Goal: Transaction & Acquisition: Obtain resource

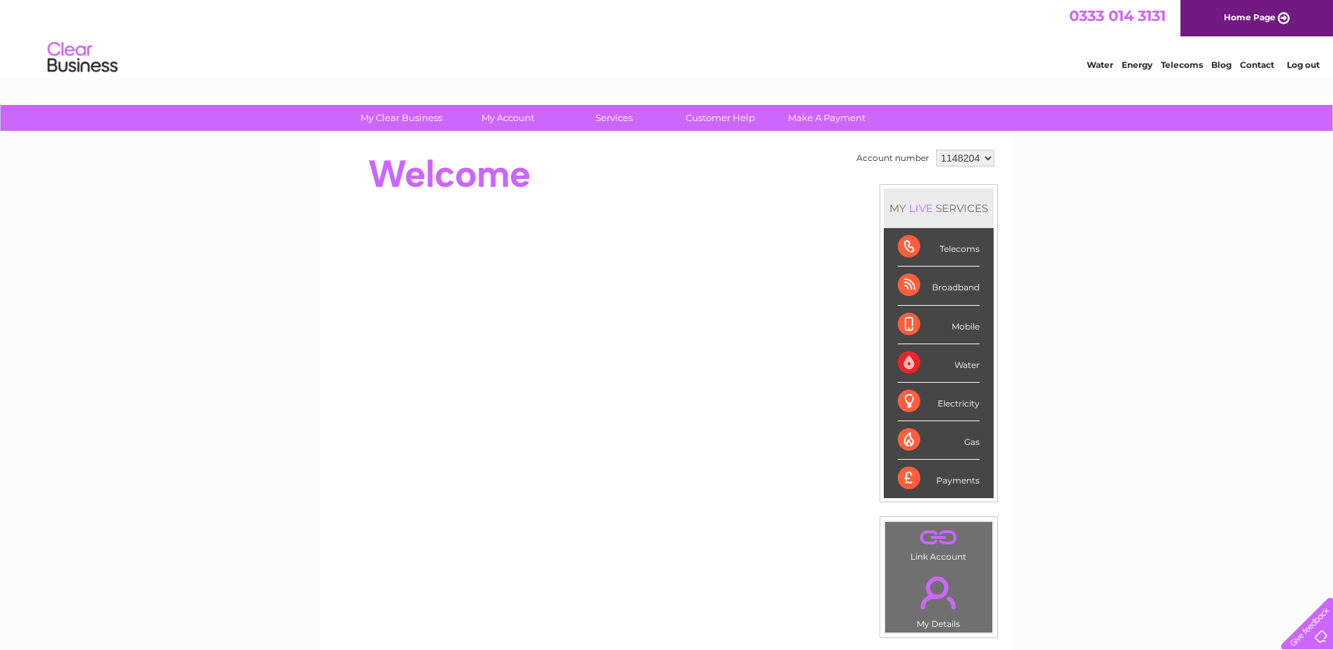
click at [904, 360] on div "Water" at bounding box center [939, 363] width 82 height 38
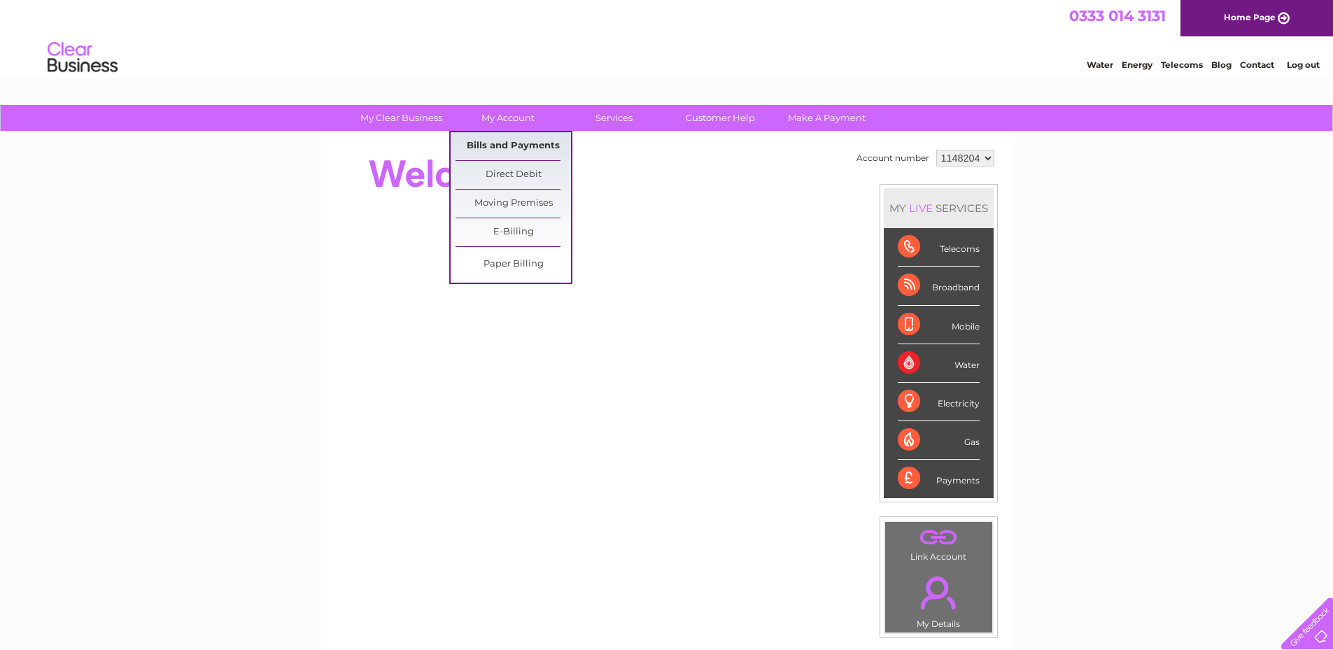
click at [505, 143] on link "Bills and Payments" at bounding box center [513, 146] width 115 height 28
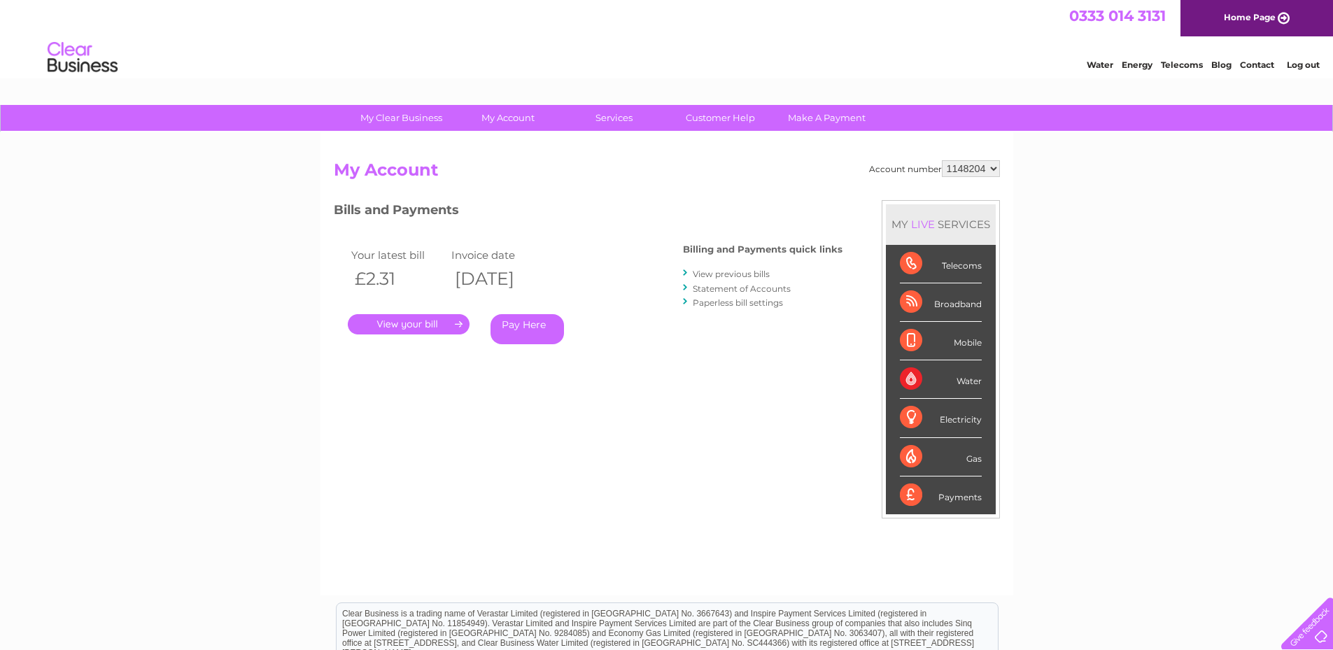
click at [709, 290] on link "Statement of Accounts" at bounding box center [742, 288] width 98 height 10
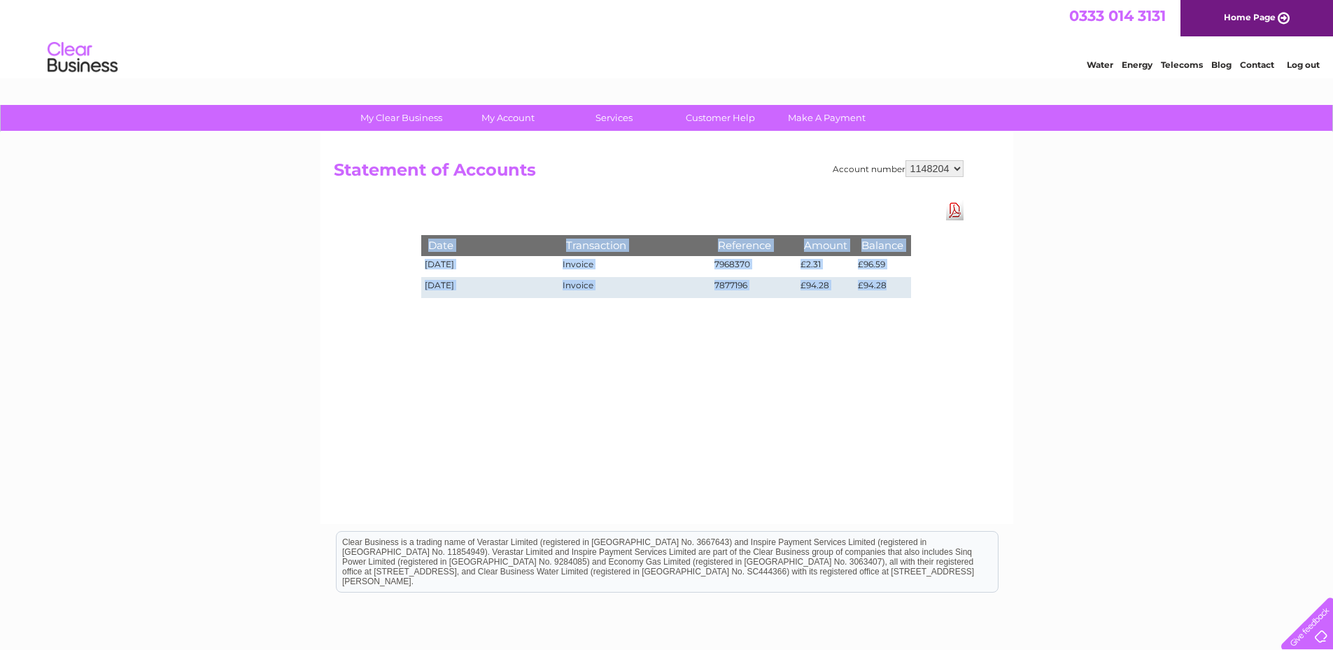
drag, startPoint x: 419, startPoint y: 244, endPoint x: 889, endPoint y: 290, distance: 471.9
click at [889, 290] on div "Date Transaction Reference Amount Balance 04/08/2025 Invoice 7968370 £2.31 £96.…" at bounding box center [666, 252] width 560 height 104
copy div "Date Transaction Reference Amount Balance 04/08/2025 Invoice 7968370 £2.31 £96.…"
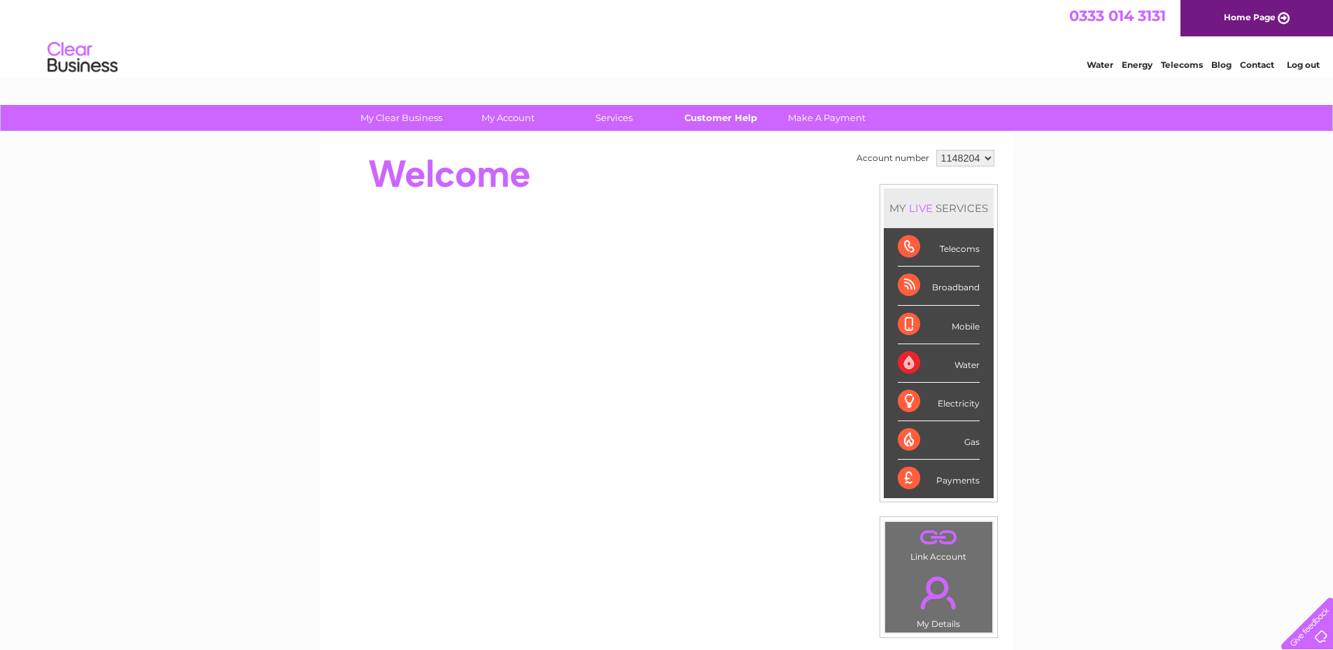
click at [717, 115] on link "Customer Help" at bounding box center [720, 118] width 115 height 26
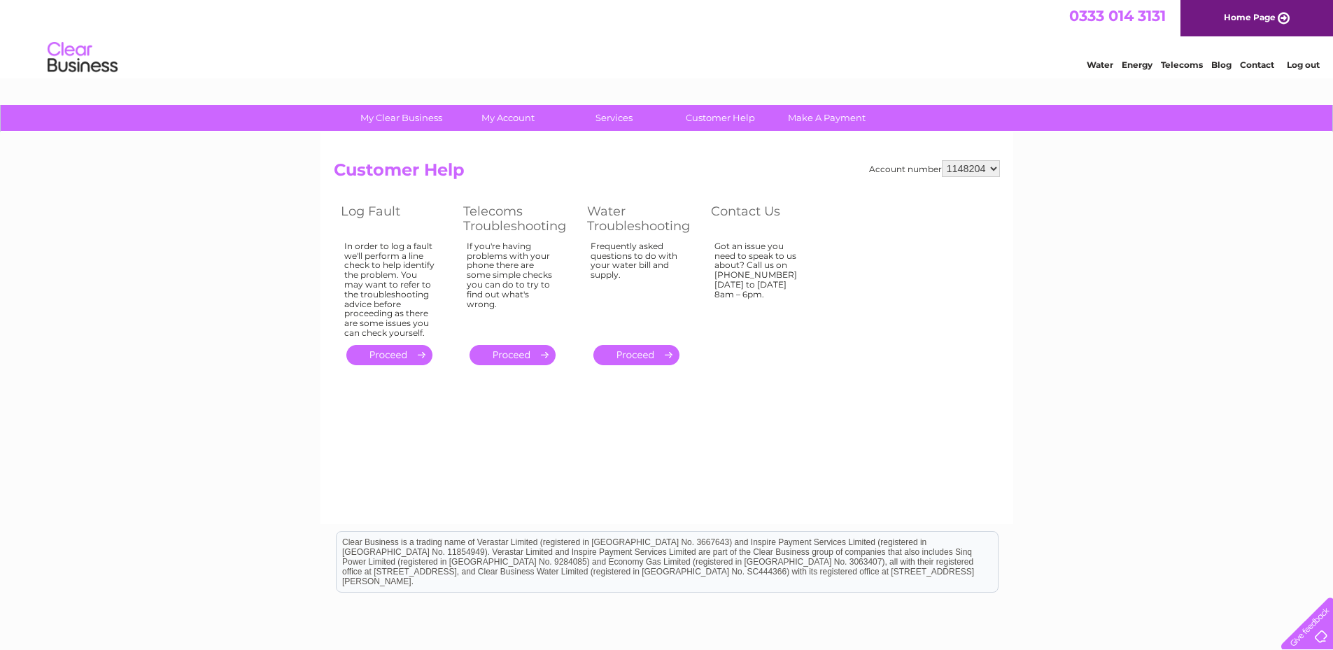
click at [989, 168] on select "1148204" at bounding box center [971, 168] width 58 height 17
click at [943, 160] on select "1148204" at bounding box center [971, 168] width 58 height 17
drag, startPoint x: 990, startPoint y: 165, endPoint x: 948, endPoint y: 167, distance: 42.7
click at [948, 167] on select "1148204" at bounding box center [971, 168] width 58 height 17
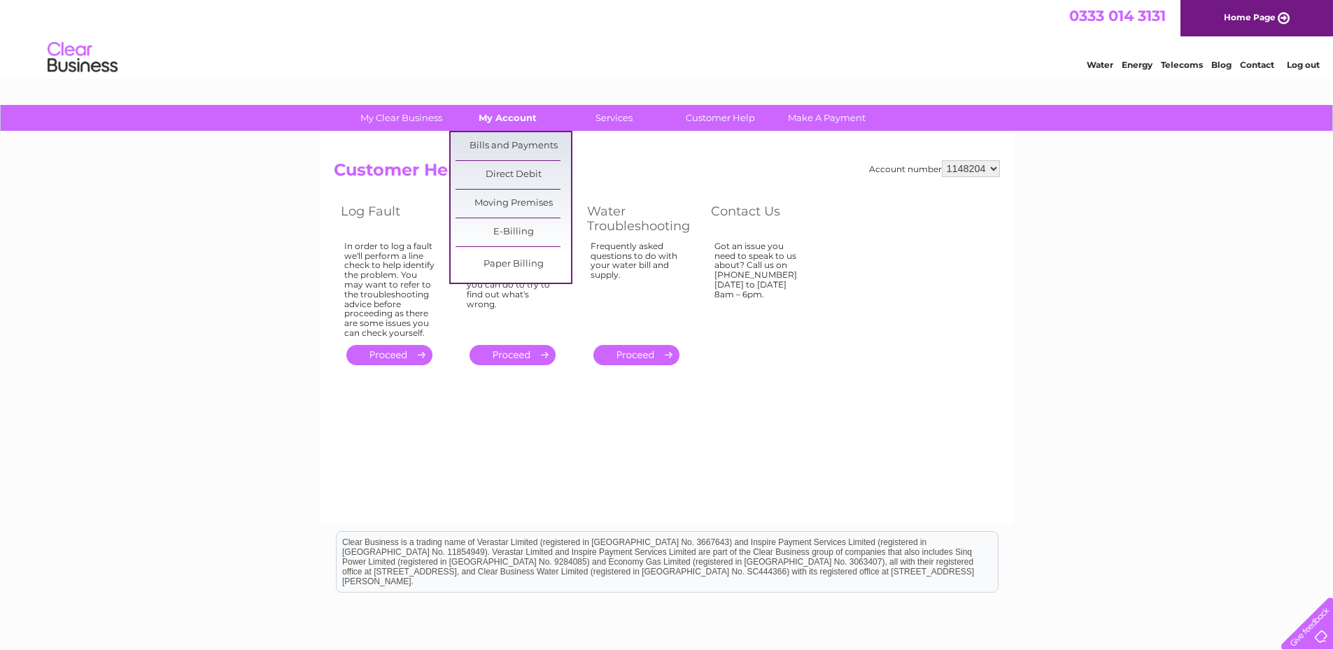
click at [512, 114] on link "My Account" at bounding box center [507, 118] width 115 height 26
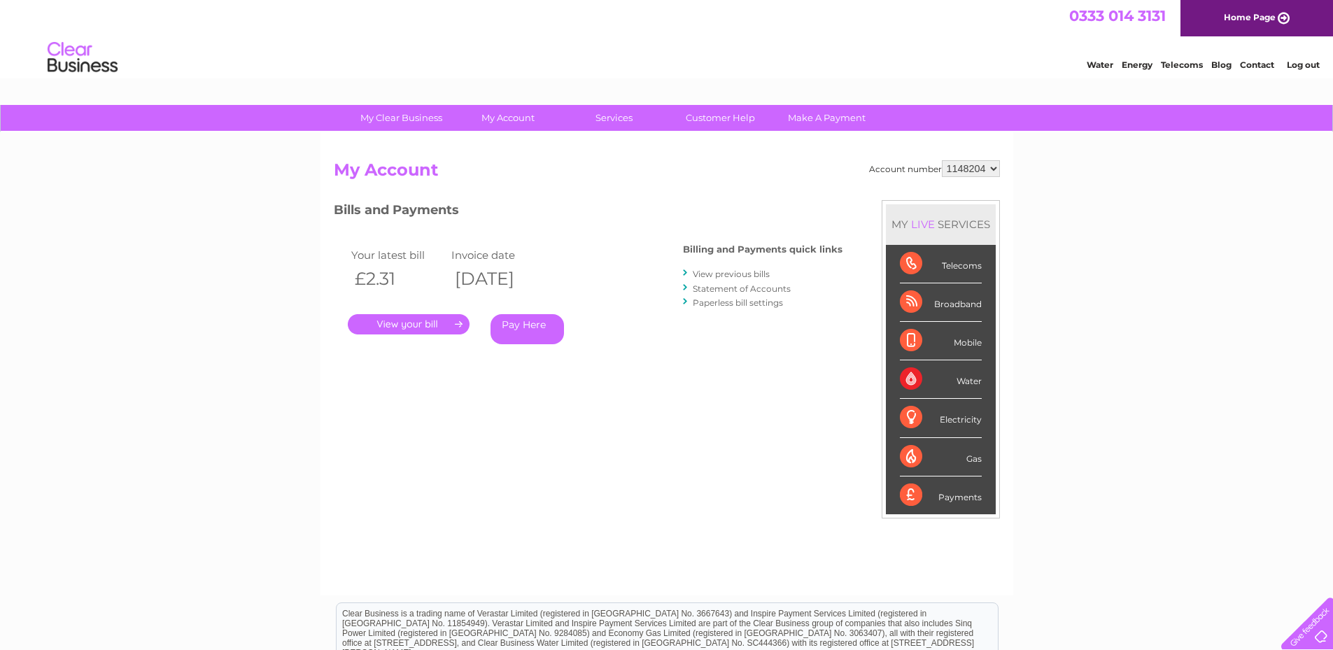
click at [994, 168] on select "1148204" at bounding box center [971, 168] width 58 height 17
click at [743, 290] on link "Statement of Accounts" at bounding box center [742, 288] width 98 height 10
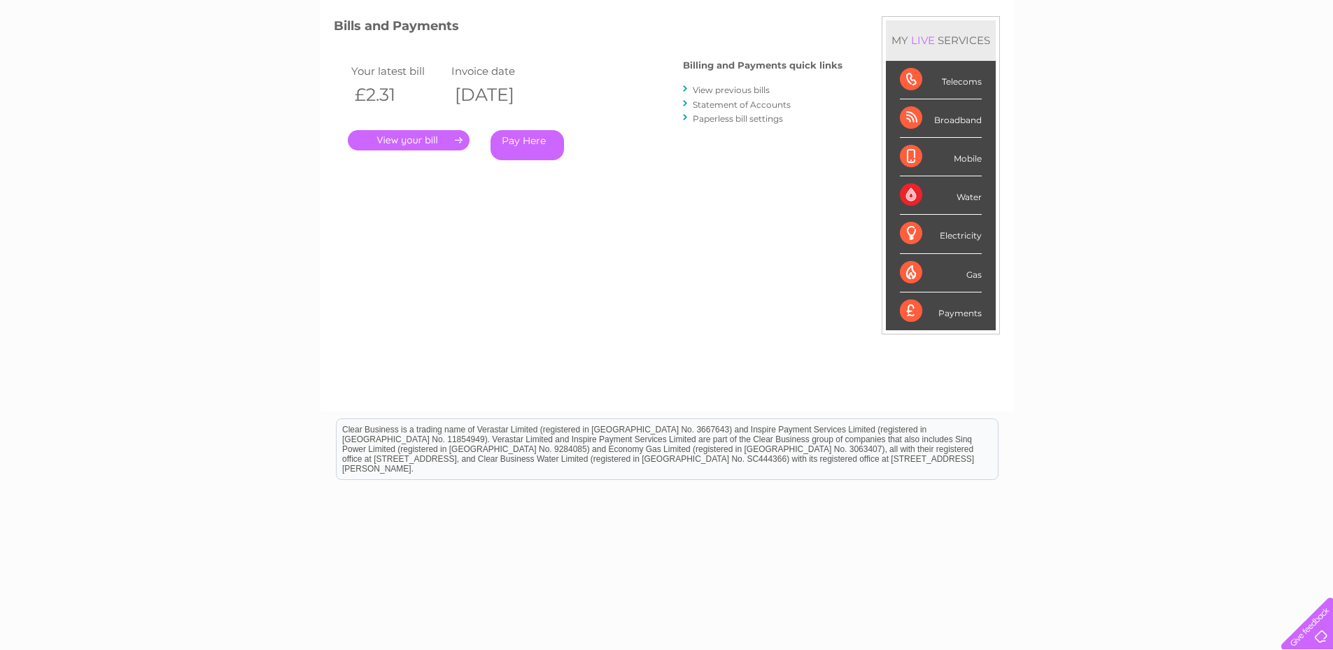
scroll to position [195, 0]
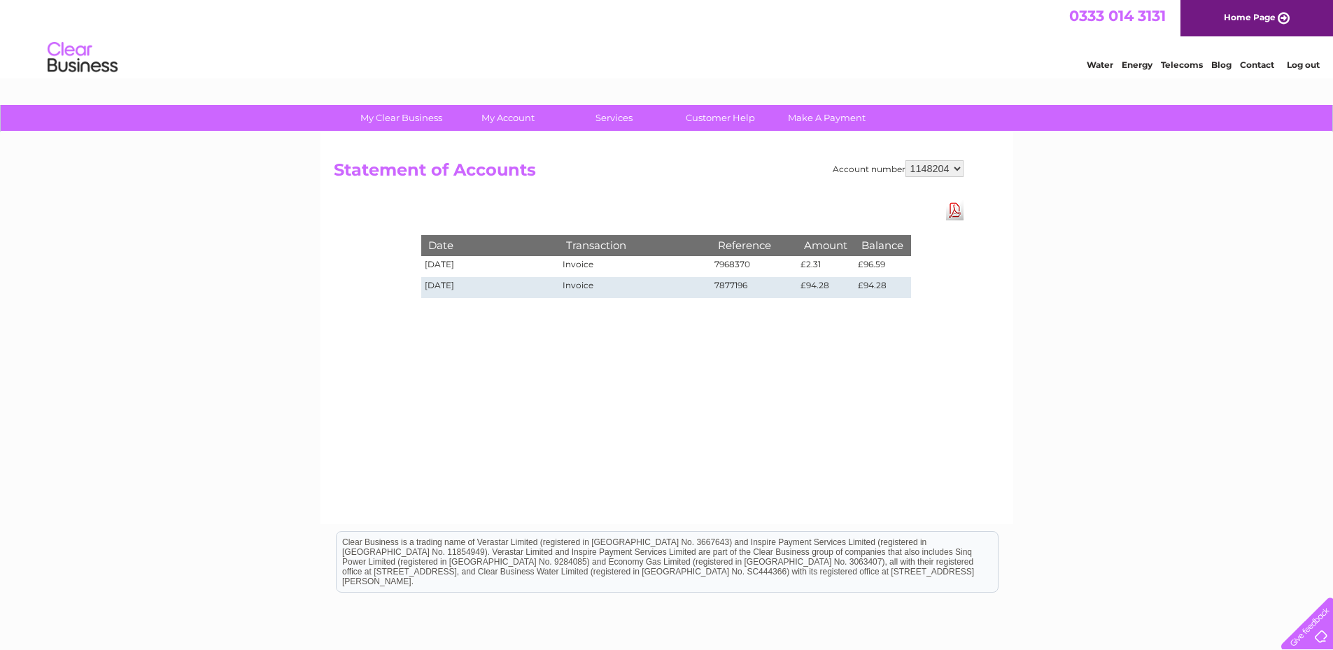
click at [957, 211] on link "Download Pdf" at bounding box center [954, 210] width 17 height 20
click at [703, 119] on link "Customer Help" at bounding box center [720, 118] width 115 height 26
click at [1264, 64] on link "Contact" at bounding box center [1257, 64] width 34 height 10
